Goal: Information Seeking & Learning: Learn about a topic

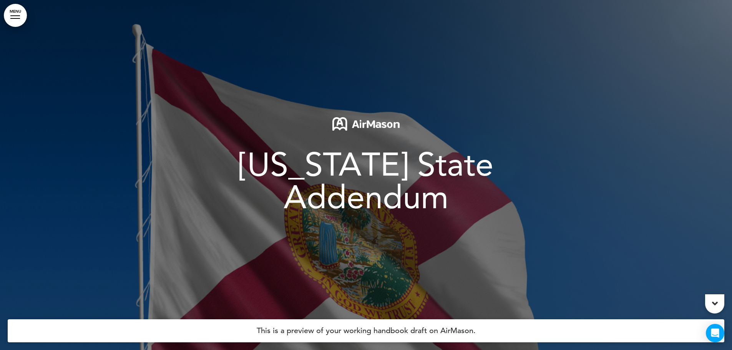
click at [427, 188] on span "[US_STATE] State Addendum" at bounding box center [366, 180] width 255 height 71
click at [454, 174] on span "[US_STATE] State Addendum" at bounding box center [366, 180] width 255 height 71
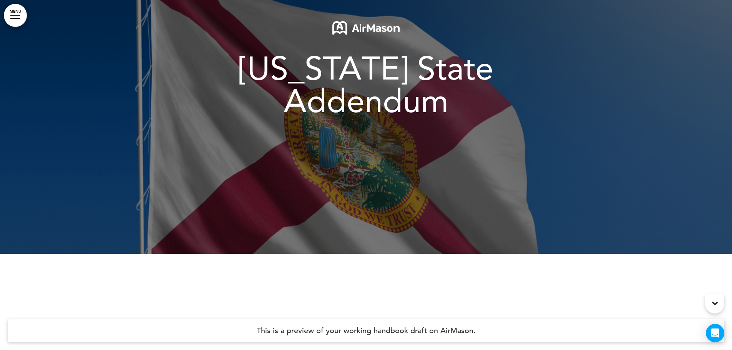
scroll to position [154, 0]
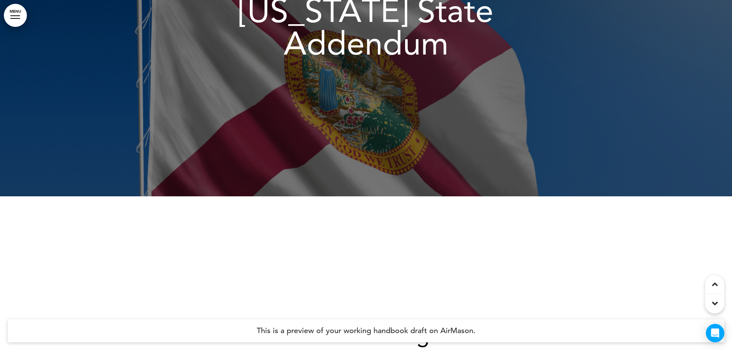
click at [441, 28] on span "[US_STATE] State Addendum" at bounding box center [366, 27] width 255 height 71
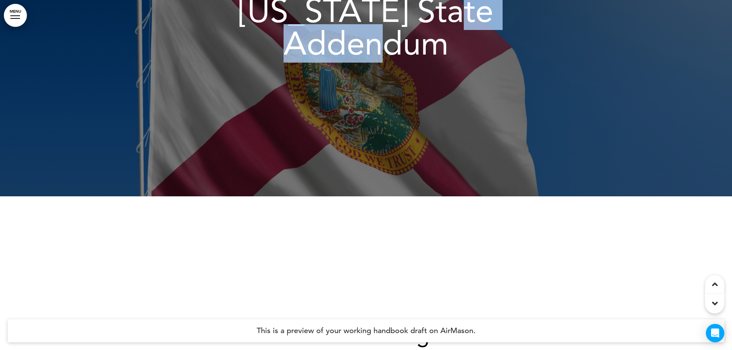
click at [441, 28] on span "[US_STATE] State Addendum" at bounding box center [366, 27] width 255 height 71
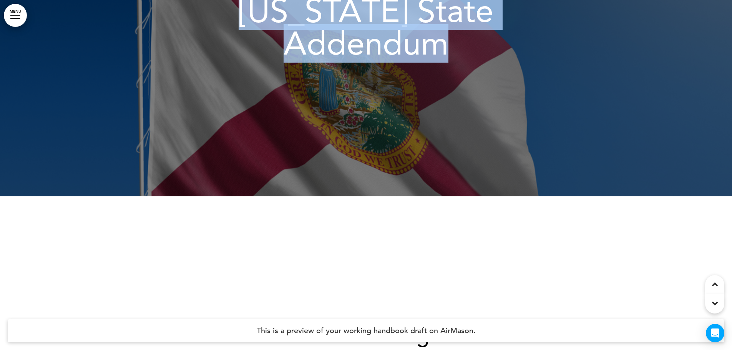
click at [441, 28] on span "[US_STATE] State Addendum" at bounding box center [366, 27] width 255 height 71
click at [444, 30] on span "[US_STATE] State Addendum" at bounding box center [366, 27] width 255 height 71
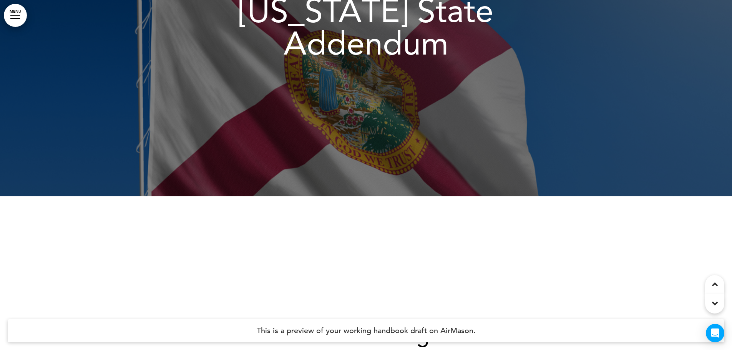
click at [447, 31] on span "[US_STATE] State Addendum" at bounding box center [366, 27] width 255 height 71
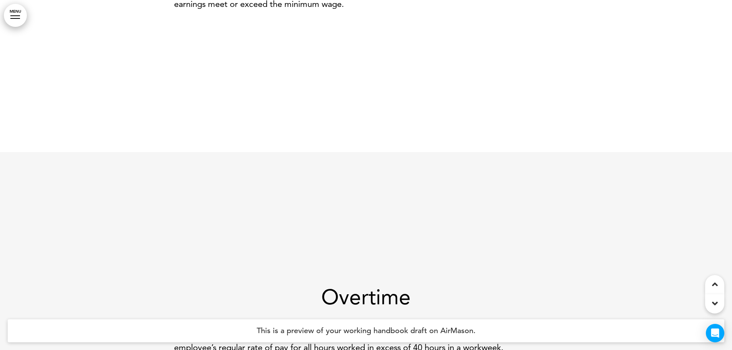
scroll to position [766, 0]
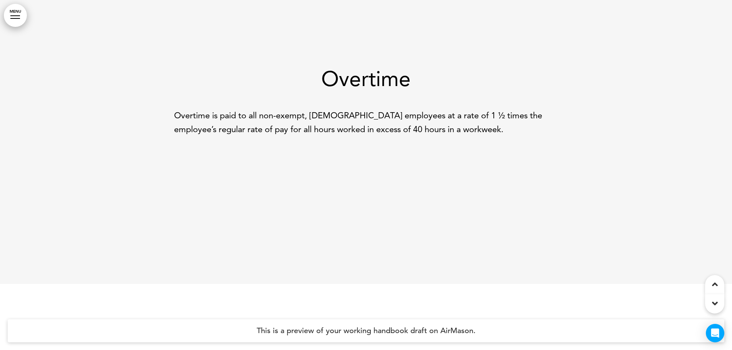
click at [353, 84] on h1 "Overtime" at bounding box center [366, 78] width 384 height 21
click at [369, 104] on div "Overtime Overtime is paid to all non-exempt, [DEMOGRAPHIC_DATA] employees at a …" at bounding box center [366, 101] width 384 height 67
drag, startPoint x: 369, startPoint y: 104, endPoint x: 370, endPoint y: 115, distance: 10.4
click at [369, 104] on div "Overtime Overtime is paid to all non-exempt, [DEMOGRAPHIC_DATA] employees at a …" at bounding box center [366, 101] width 384 height 67
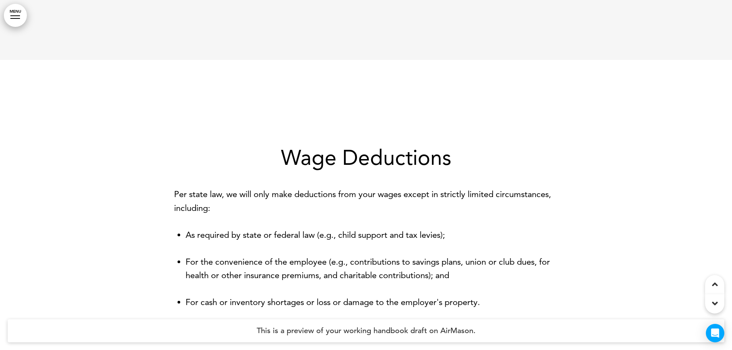
scroll to position [996, 0]
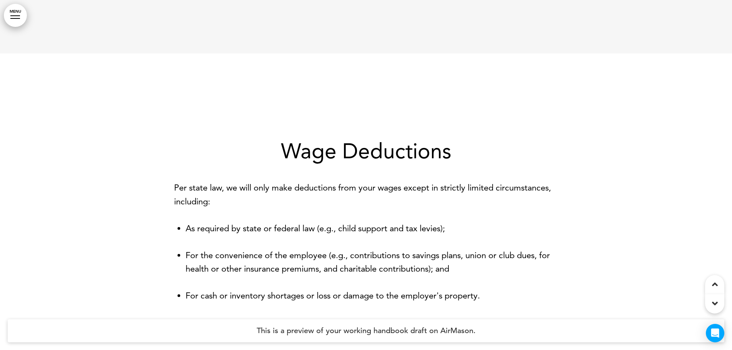
click at [357, 151] on h1 "Wage Deductions" at bounding box center [366, 151] width 384 height 21
click at [378, 146] on h1 "Wage Deductions" at bounding box center [366, 151] width 384 height 21
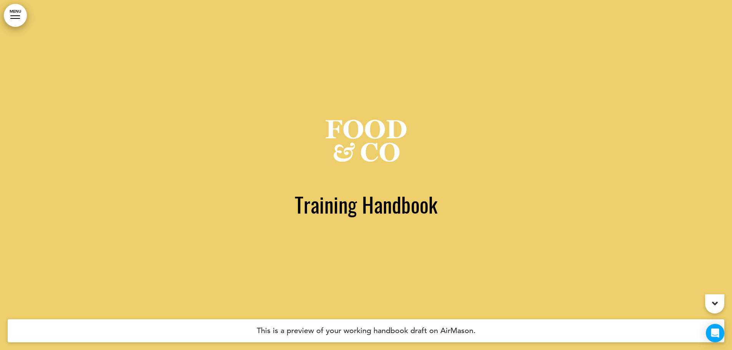
click at [356, 136] on img at bounding box center [366, 143] width 82 height 55
